Goal: Task Accomplishment & Management: Use online tool/utility

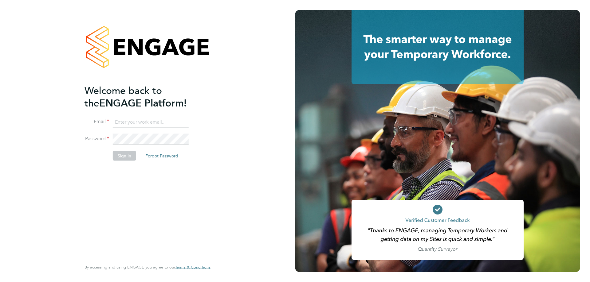
click at [127, 120] on input at bounding box center [151, 122] width 76 height 11
paste input "lucy.jolley@servicecare.org.uk"
type input "lucy.jolley@servicecare.org.uk"
click at [130, 151] on button "Sign In" at bounding box center [124, 156] width 23 height 10
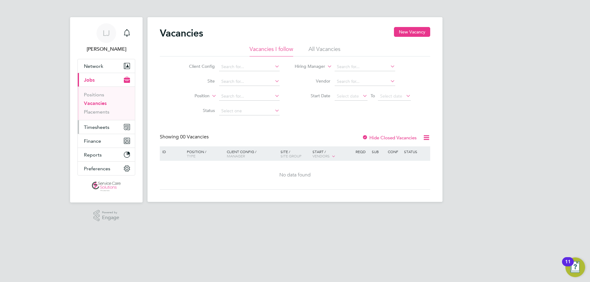
click at [102, 128] on span "Timesheets" at bounding box center [97, 127] width 26 height 6
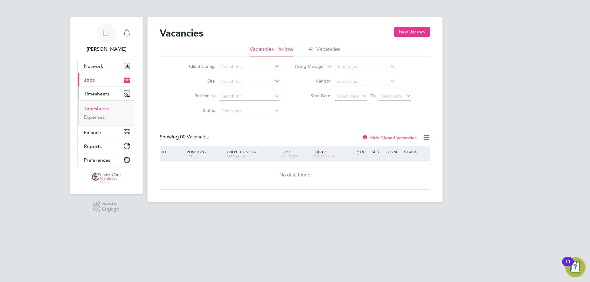
click at [98, 108] on link "Timesheets" at bounding box center [97, 109] width 26 height 6
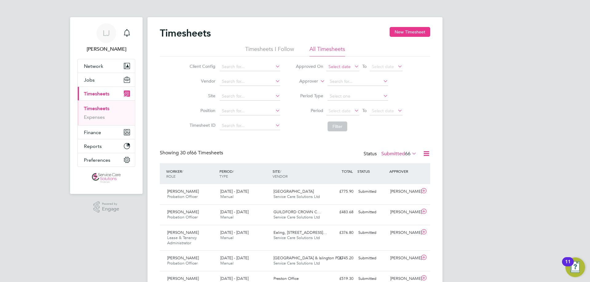
click at [344, 69] on span "Select date" at bounding box center [340, 67] width 22 height 6
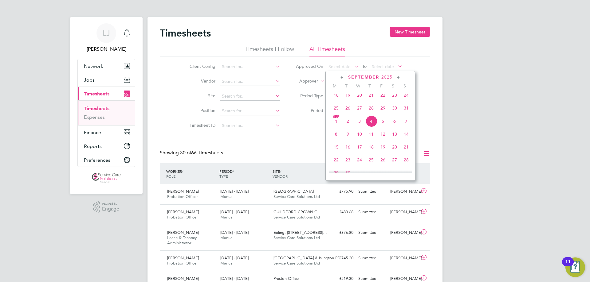
click at [359, 127] on span "3" at bounding box center [360, 122] width 12 height 12
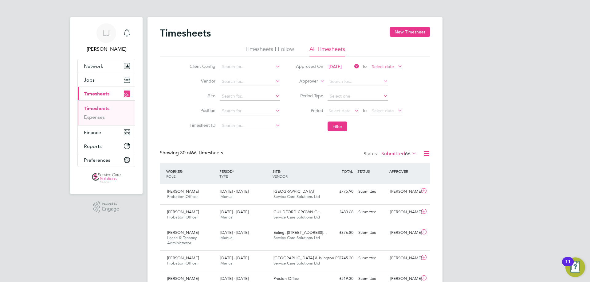
click at [390, 68] on span "Select date" at bounding box center [383, 67] width 22 height 6
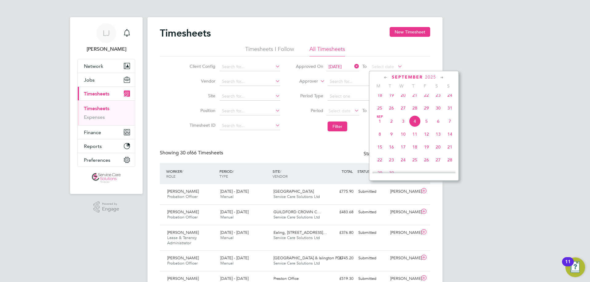
click at [416, 124] on span "4" at bounding box center [415, 122] width 12 height 12
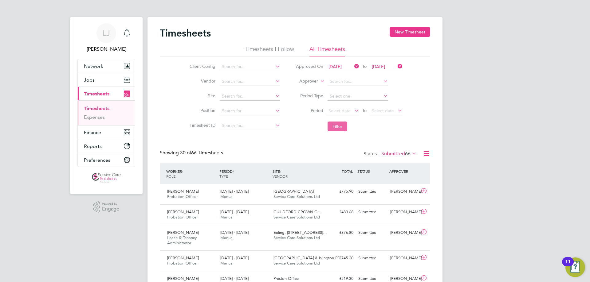
click at [339, 128] on button "Filter" at bounding box center [338, 127] width 20 height 10
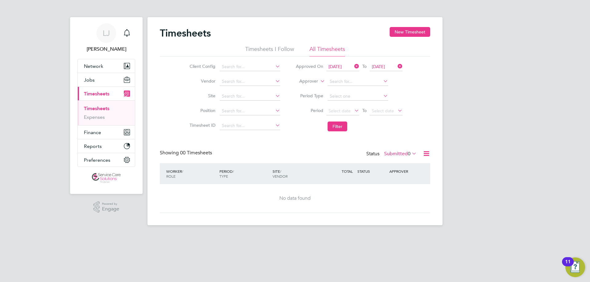
click at [429, 152] on icon at bounding box center [427, 154] width 8 height 8
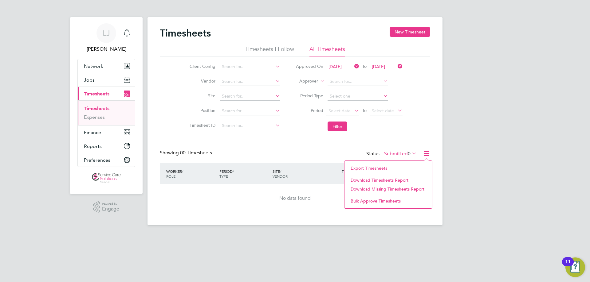
click at [371, 169] on li "Export Timesheets" at bounding box center [388, 168] width 81 height 9
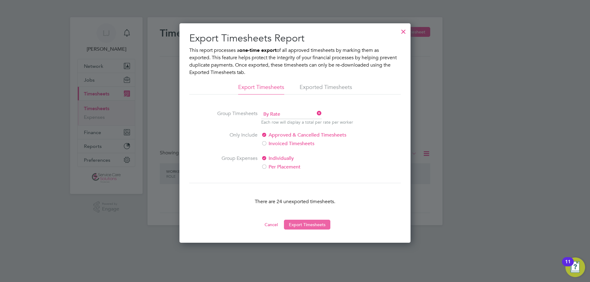
click at [318, 226] on button "Export Timesheets" at bounding box center [307, 225] width 46 height 10
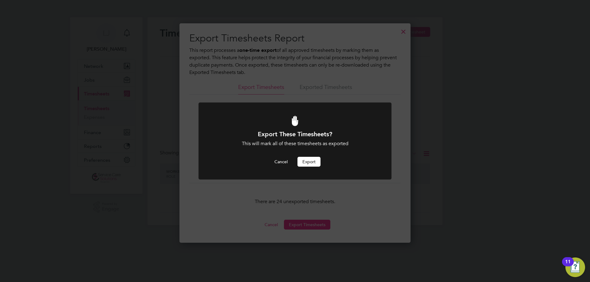
click at [313, 162] on button "Export" at bounding box center [309, 162] width 23 height 10
